Goal: Find specific page/section: Find specific page/section

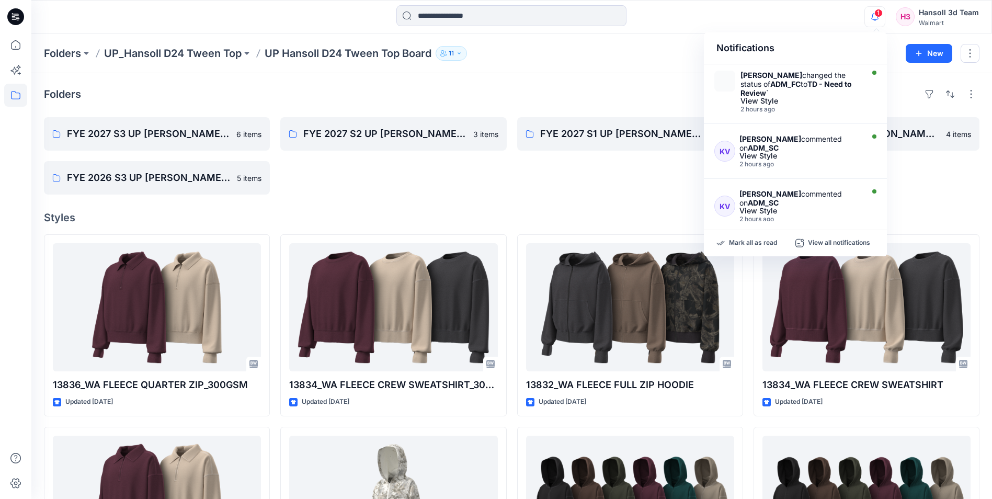
scroll to position [444, 0]
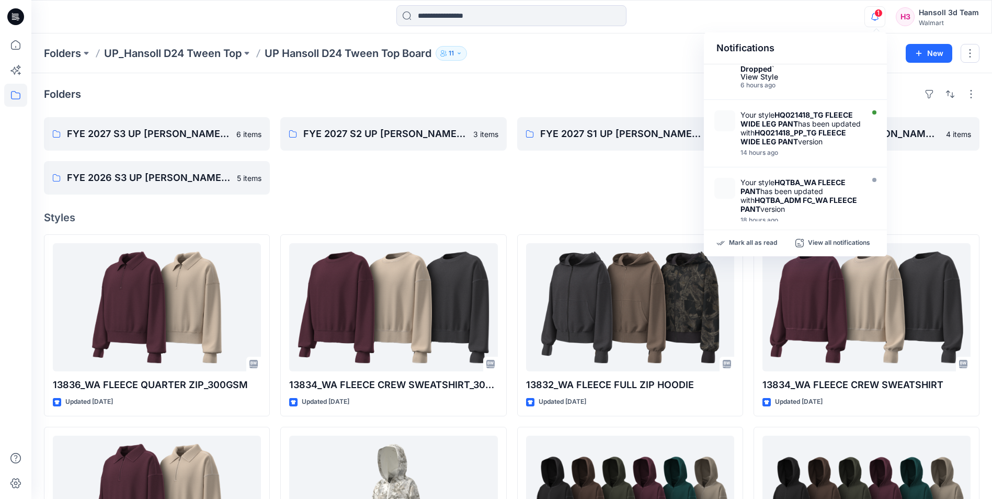
click at [874, 16] on icon "button" at bounding box center [874, 16] width 7 height 7
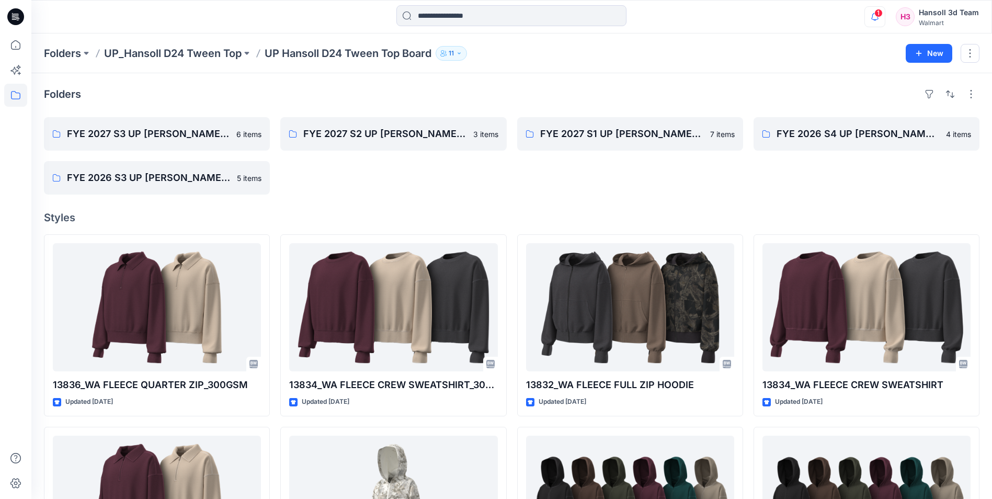
click at [873, 19] on icon "button" at bounding box center [874, 16] width 7 height 7
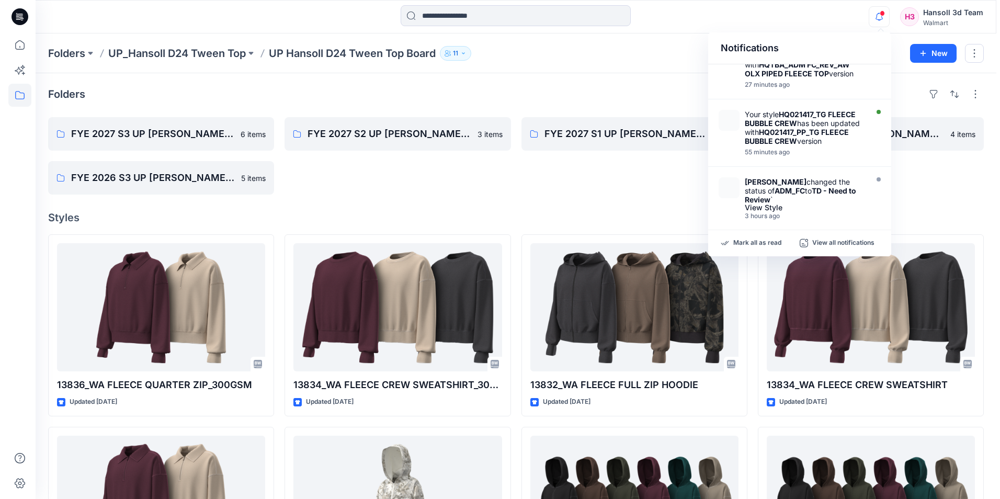
scroll to position [0, 0]
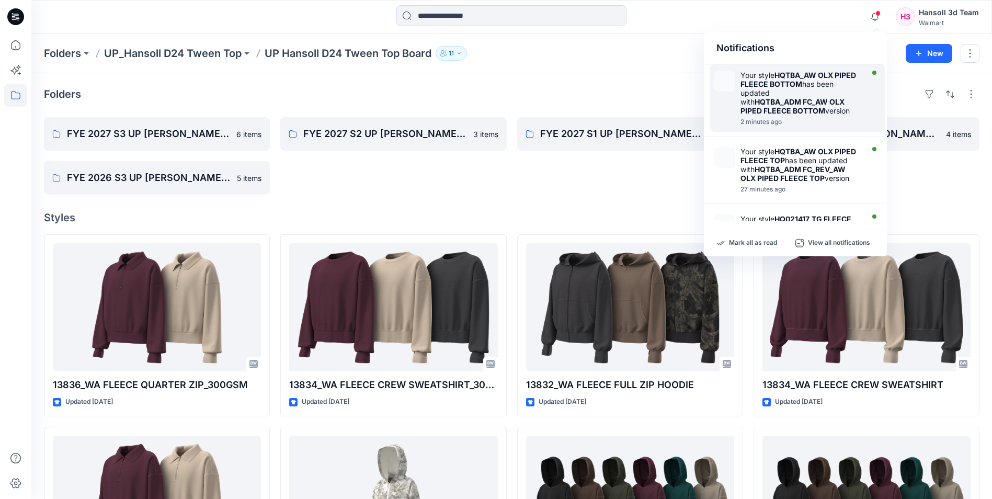
drag, startPoint x: 799, startPoint y: 96, endPoint x: 778, endPoint y: 105, distance: 22.7
click at [774, 96] on div "Your style HQTBA_AW OLX PIPED FLEECE BOTTOM has been updated with HQTBA_ADM FC_…" at bounding box center [801, 93] width 120 height 44
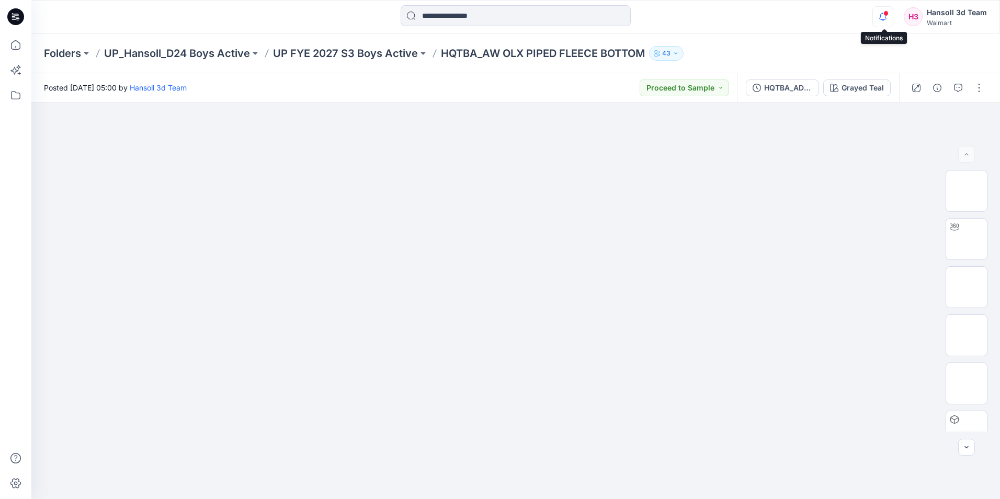
click at [892, 16] on icon "button" at bounding box center [883, 16] width 20 height 21
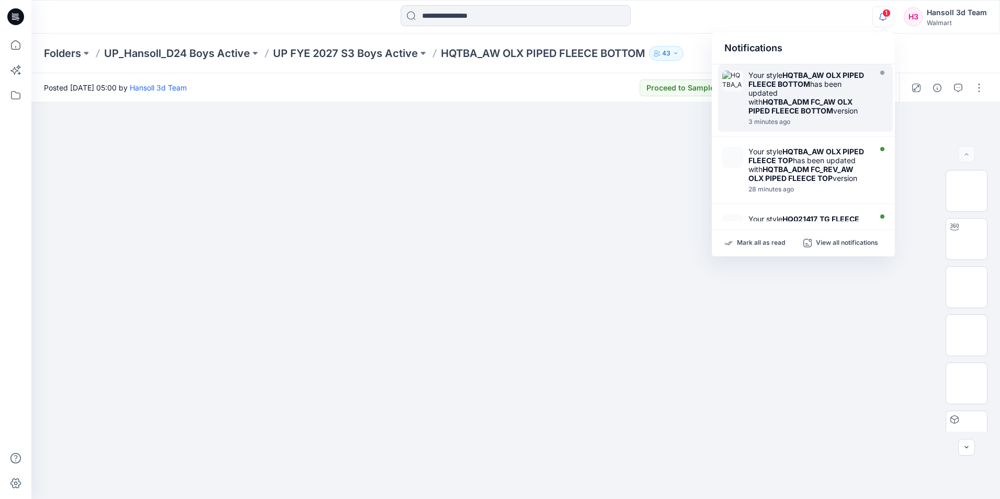
click at [741, 13] on div at bounding box center [516, 16] width 484 height 23
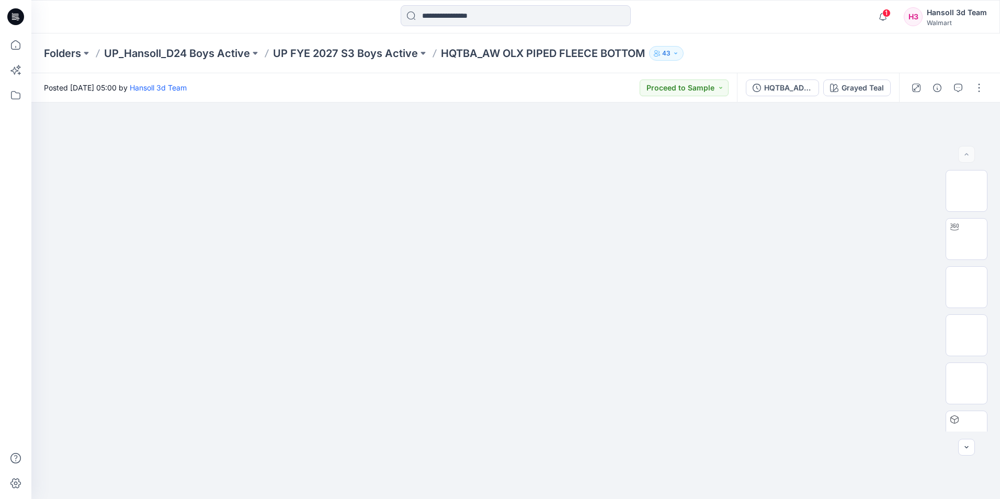
click at [790, 57] on div "Folders UP_Hansoll_D24 Boys Active UP FYE 2027 S3 Boys Active HQTBA_AW OLX PIPE…" at bounding box center [475, 53] width 862 height 15
